Goal: Check status: Check status

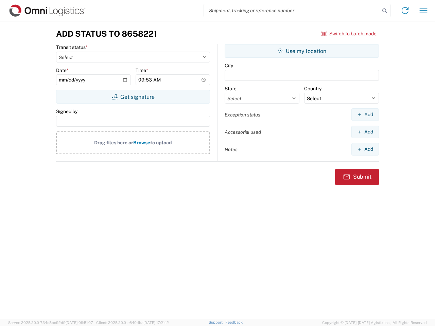
click at [292, 11] on input "search" at bounding box center [292, 10] width 176 height 13
click at [385, 11] on icon at bounding box center [385, 11] width 10 height 10
click at [405, 11] on icon at bounding box center [405, 10] width 11 height 11
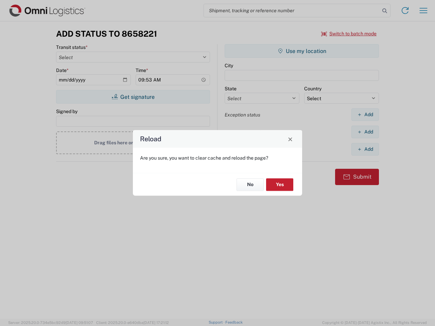
click at [423, 11] on div "Reload Are you sure, you want to clear cache and reload the page? No Yes" at bounding box center [217, 163] width 435 height 326
click at [349, 34] on div "Reload Are you sure, you want to clear cache and reload the page? No Yes" at bounding box center [217, 163] width 435 height 326
click at [133, 97] on div "Reload Are you sure, you want to clear cache and reload the page? No Yes" at bounding box center [217, 163] width 435 height 326
click at [302, 51] on div "Reload Are you sure, you want to clear cache and reload the page? No Yes" at bounding box center [217, 163] width 435 height 326
click at [365, 114] on div "Reload Are you sure, you want to clear cache and reload the page? No Yes" at bounding box center [217, 163] width 435 height 326
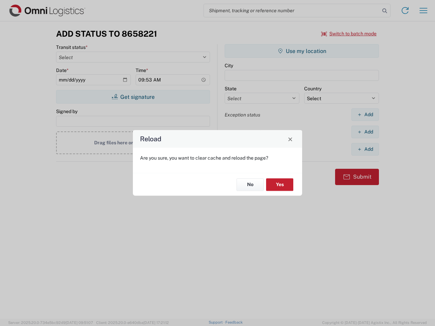
click at [365, 132] on div "Reload Are you sure, you want to clear cache and reload the page? No Yes" at bounding box center [217, 163] width 435 height 326
click at [365, 149] on div "Reload Are you sure, you want to clear cache and reload the page? No Yes" at bounding box center [217, 163] width 435 height 326
